Goal: Information Seeking & Learning: Learn about a topic

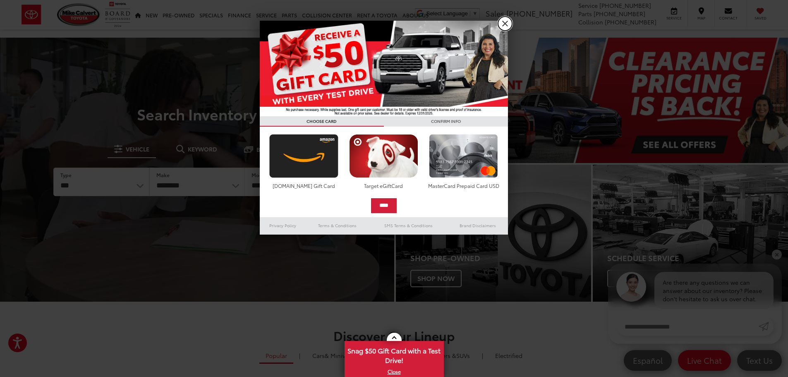
click at [511, 26] on link "X" at bounding box center [505, 24] width 14 height 14
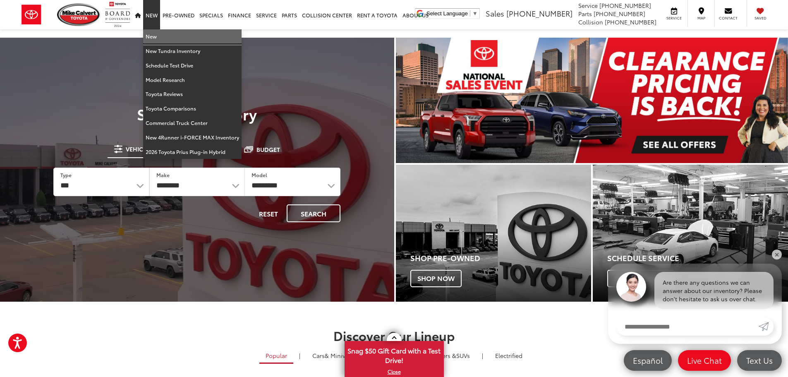
click at [163, 39] on link "New" at bounding box center [192, 36] width 98 height 14
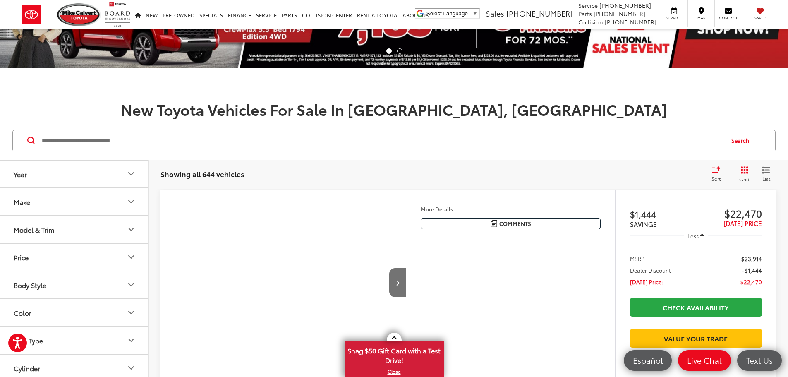
scroll to position [166, 0]
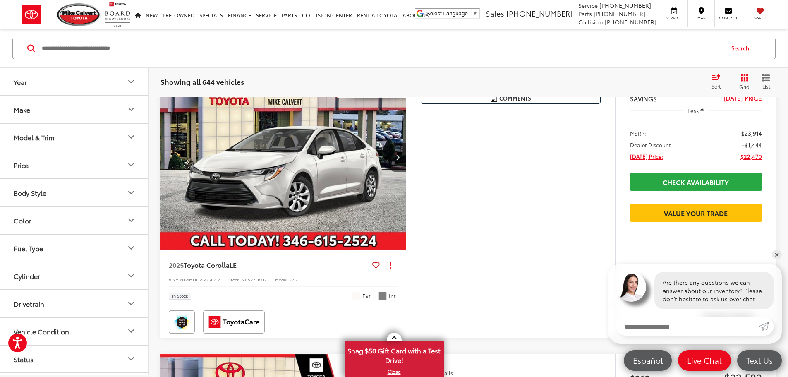
click at [31, 136] on div "Model & Trim" at bounding box center [34, 137] width 41 height 8
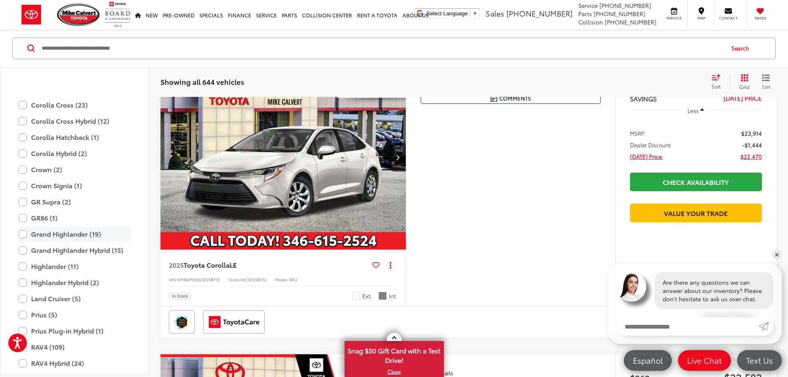
scroll to position [202, 0]
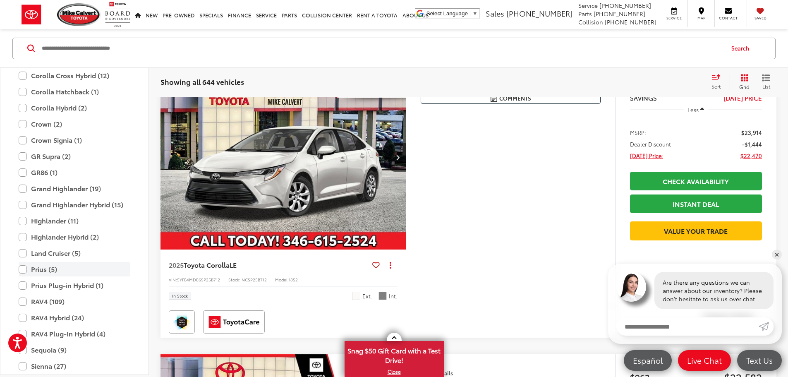
click at [19, 270] on label "Prius (5)" at bounding box center [75, 269] width 112 height 14
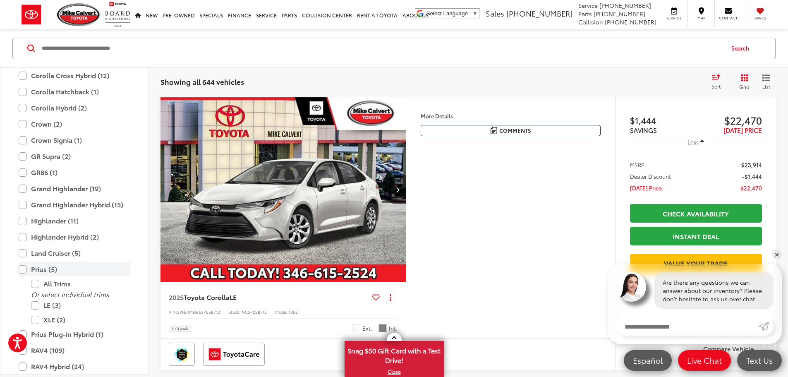
scroll to position [132, 0]
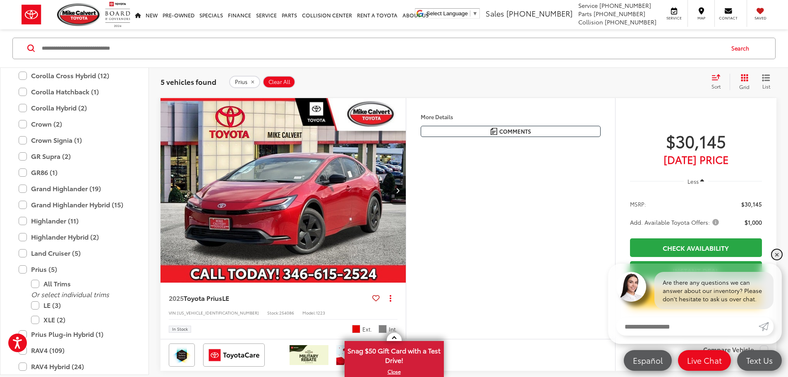
click at [778, 258] on link "✕" at bounding box center [777, 255] width 10 height 10
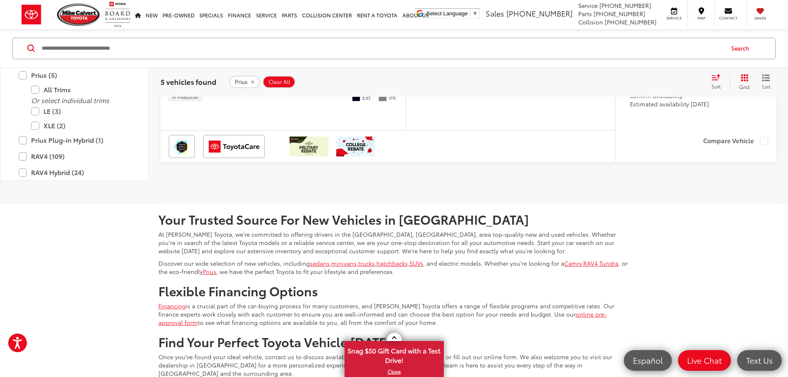
scroll to position [1539, 0]
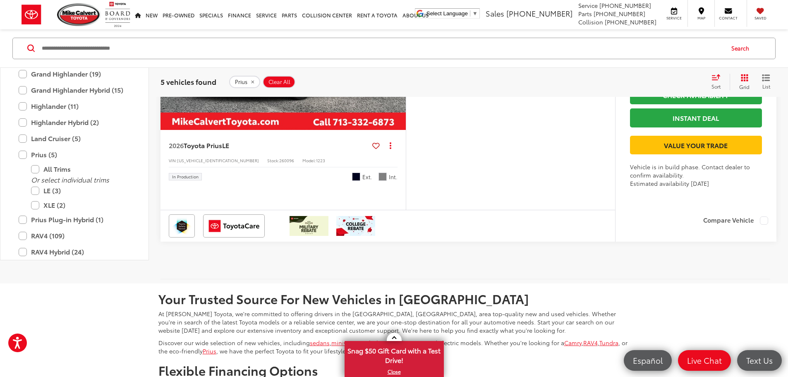
click at [406, 52] on button "Next image" at bounding box center [397, 37] width 17 height 29
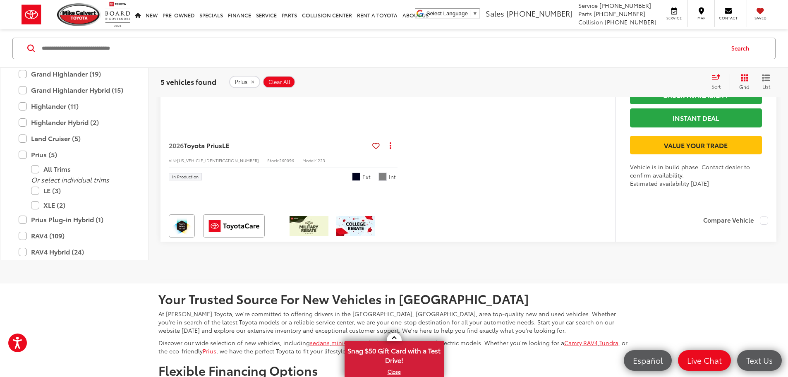
click at [406, 52] on button "Next image" at bounding box center [397, 37] width 17 height 29
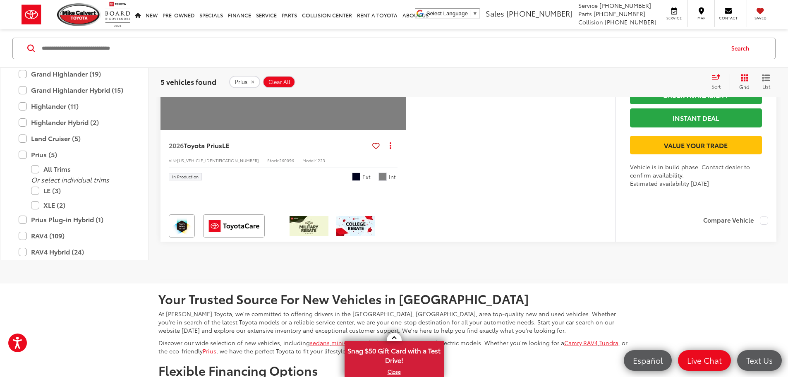
scroll to position [0, 1569]
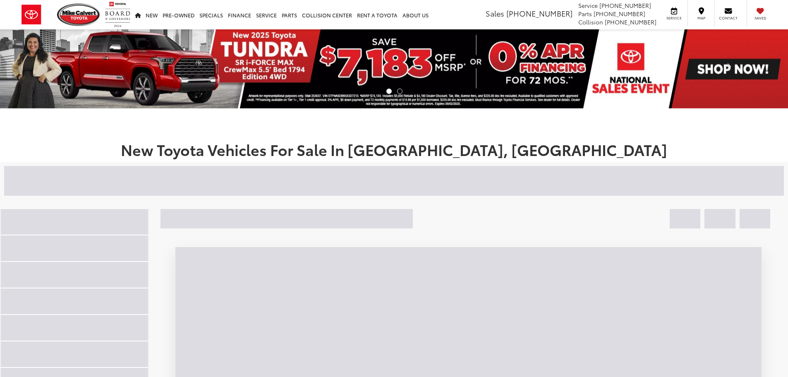
scroll to position [1539, 0]
